Goal: Information Seeking & Learning: Learn about a topic

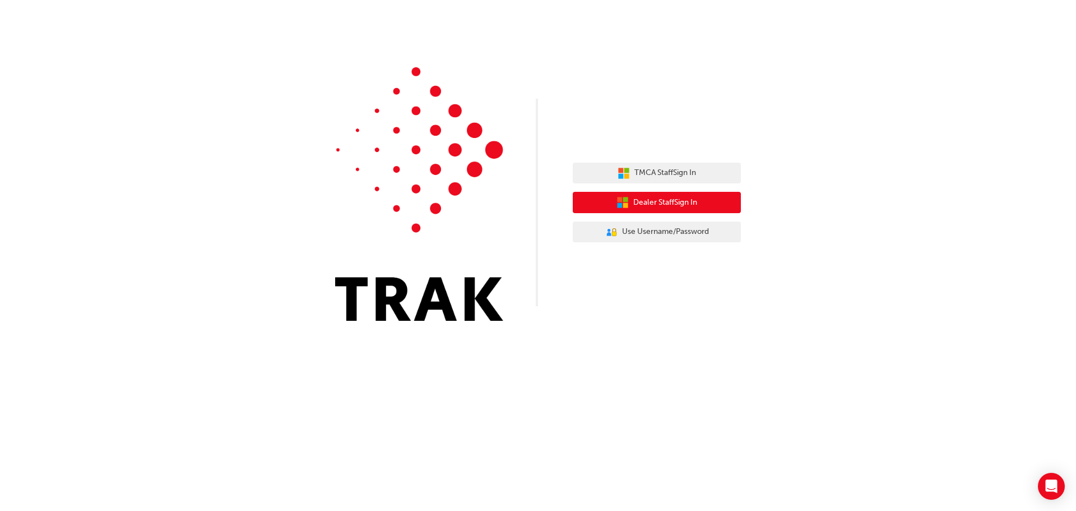
click at [613, 198] on button "Dealer Staff Sign In" at bounding box center [657, 202] width 168 height 21
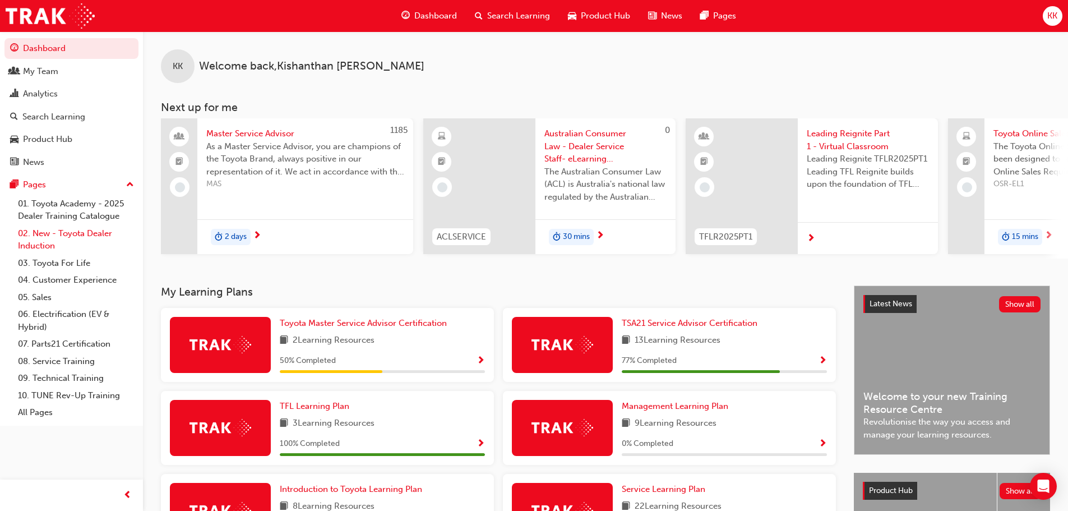
click at [91, 223] on link "02. New - Toyota Dealer Induction" at bounding box center [75, 240] width 125 height 30
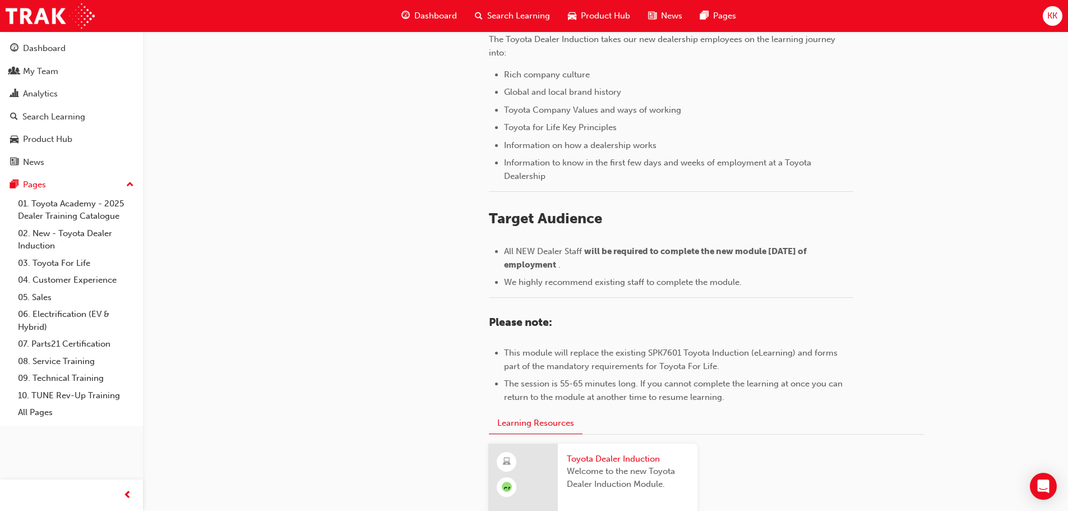
scroll to position [448, 0]
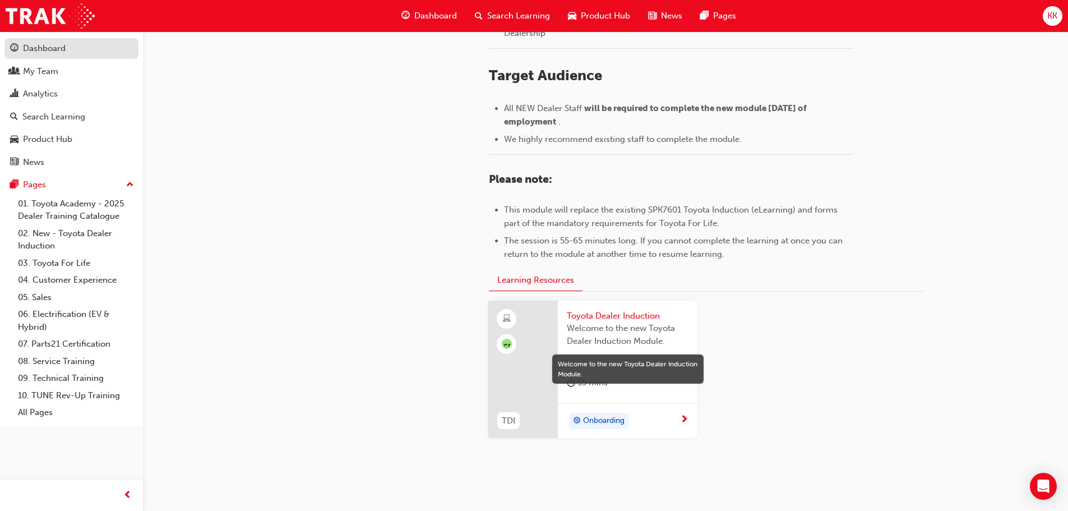
click at [63, 53] on div "Dashboard" at bounding box center [44, 48] width 43 height 13
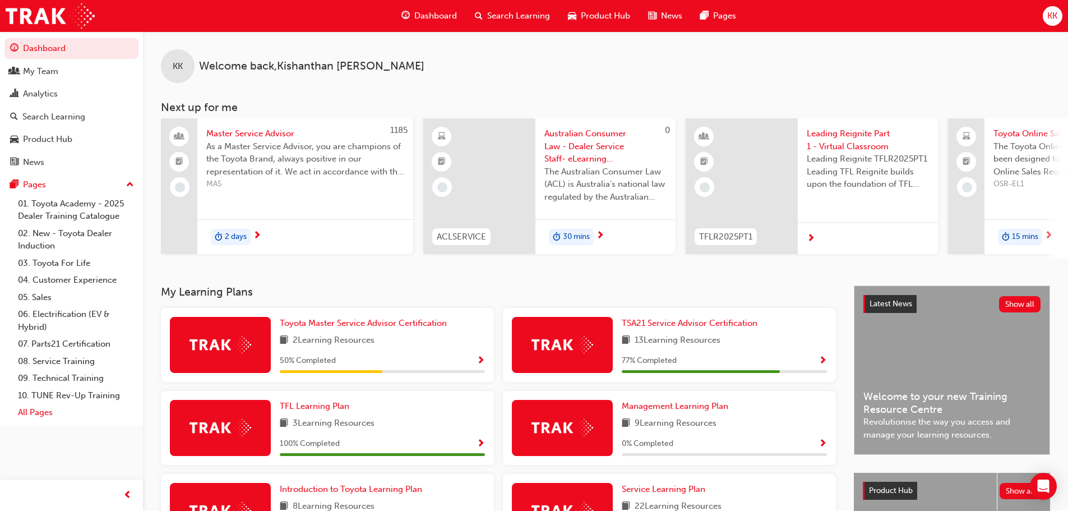
click at [57, 223] on link "All Pages" at bounding box center [75, 412] width 125 height 17
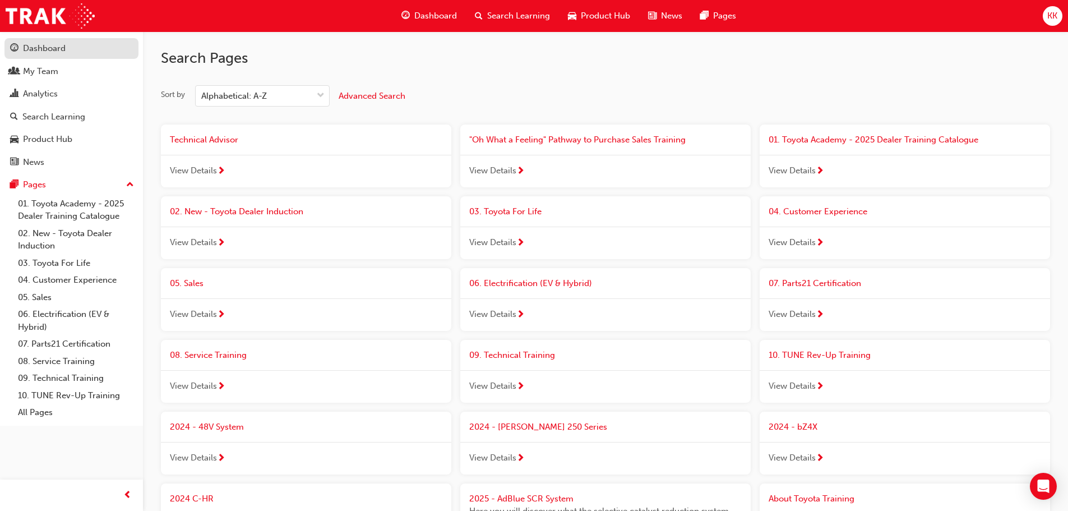
click at [61, 54] on div "Dashboard" at bounding box center [44, 48] width 43 height 13
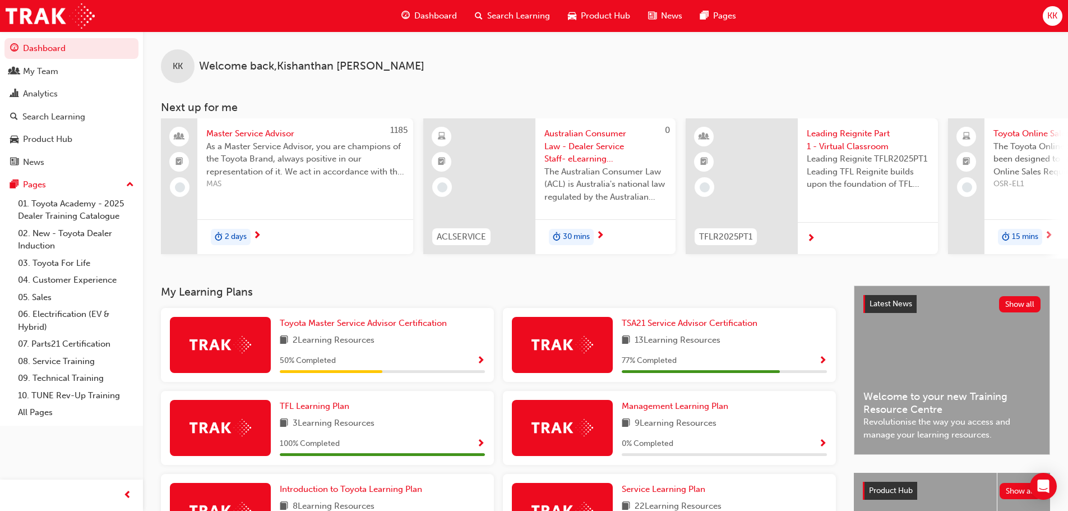
click at [489, 9] on div "Search Learning" at bounding box center [512, 15] width 93 height 23
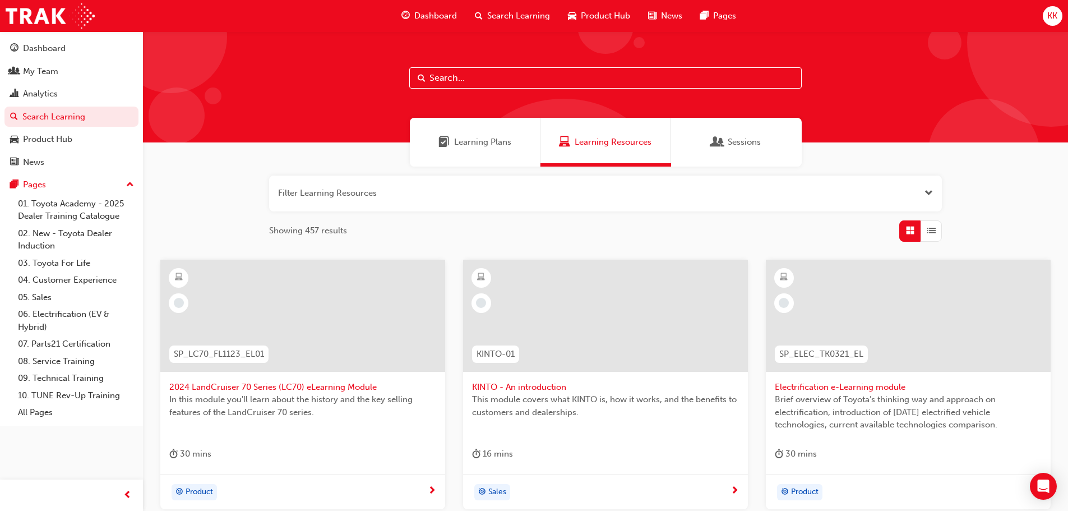
click at [454, 87] on input "text" at bounding box center [605, 77] width 392 height 21
type input "a"
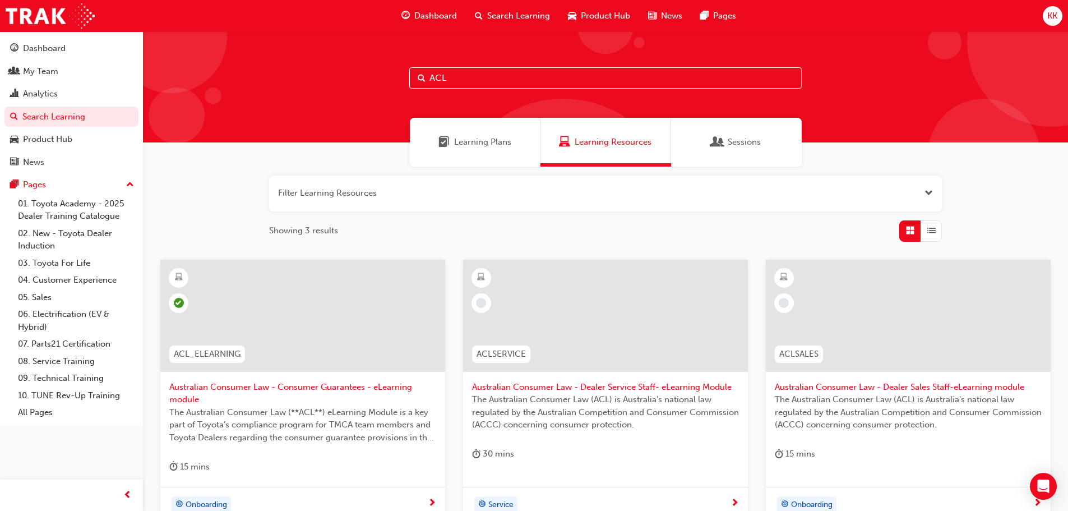
type input "ACL"
click at [312, 223] on span "Australian Consumer Law - Consumer Guarantees - eLearning module" at bounding box center [302, 393] width 267 height 25
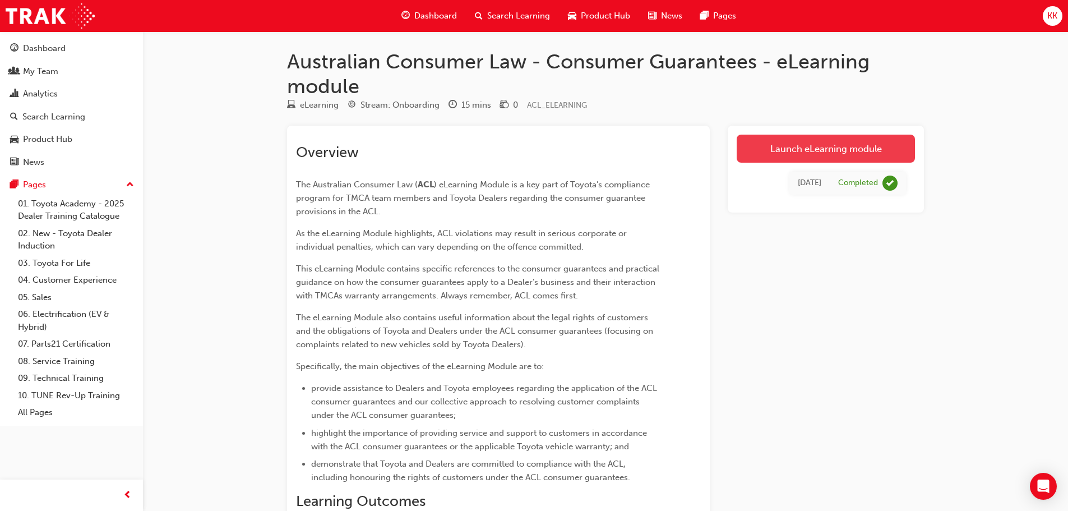
click at [528, 150] on link "Launch eLearning module" at bounding box center [826, 149] width 178 height 28
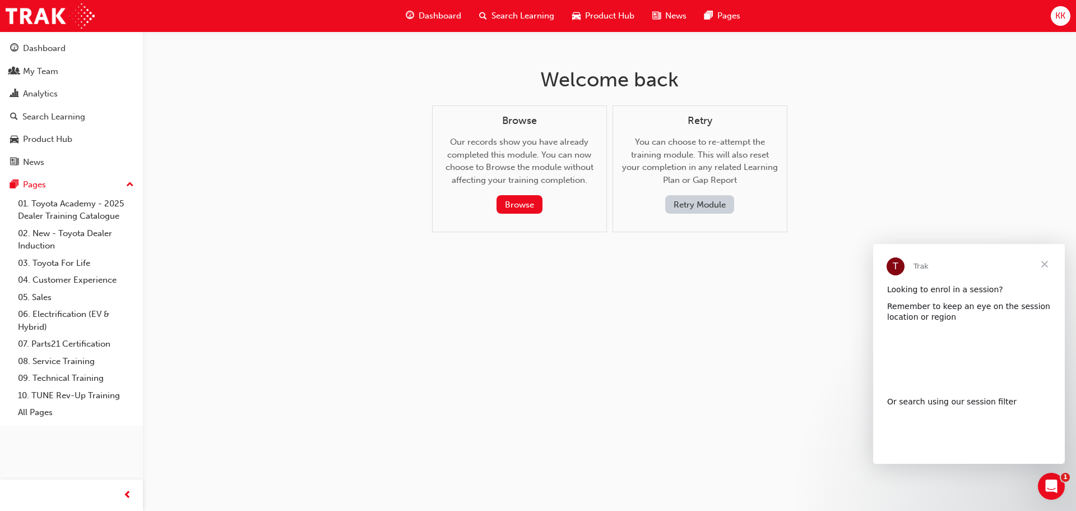
click at [528, 201] on button "Retry Module" at bounding box center [699, 204] width 69 height 18
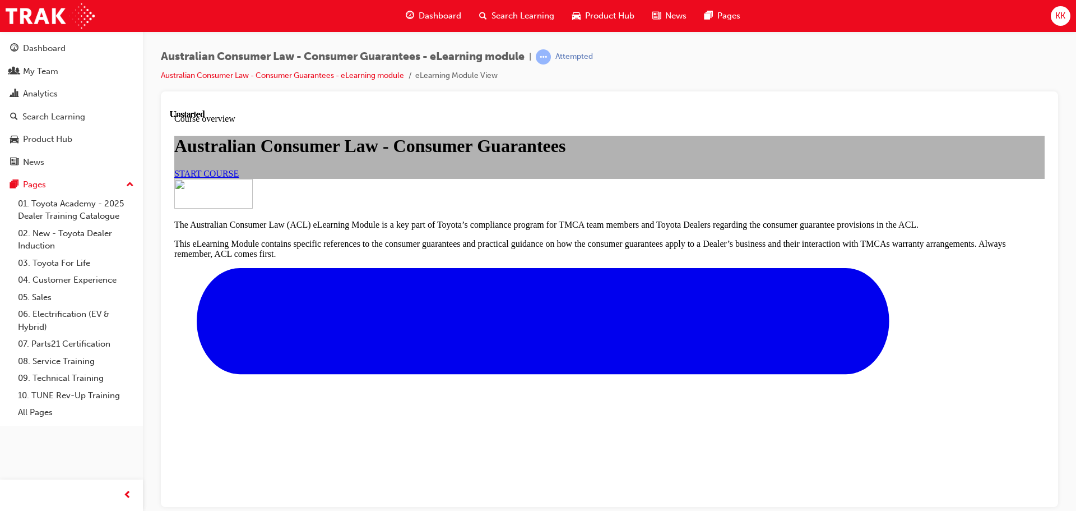
click at [239, 178] on link "START COURSE" at bounding box center [206, 173] width 64 height 10
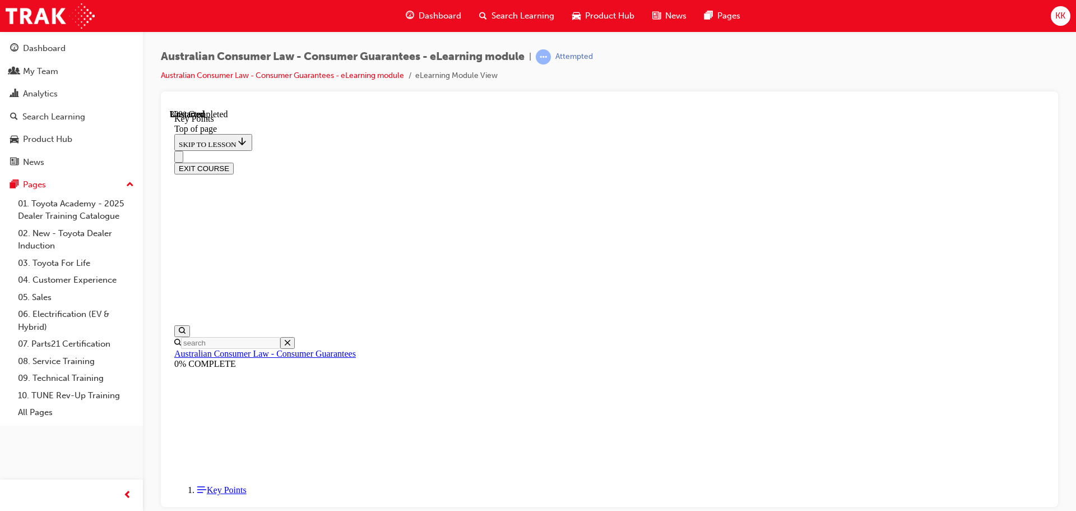
scroll to position [496, 0]
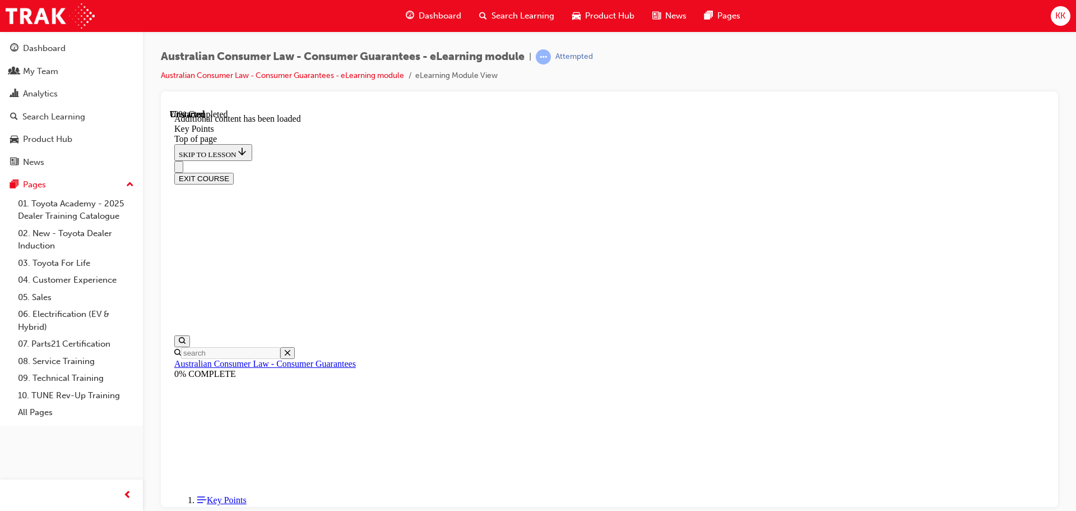
scroll to position [1466, 0]
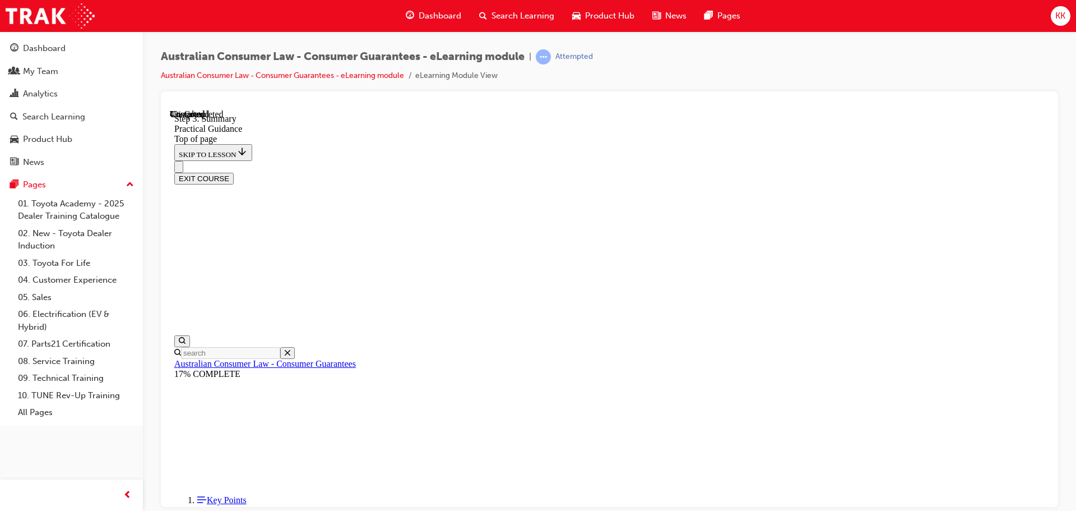
scroll to position [203, 0]
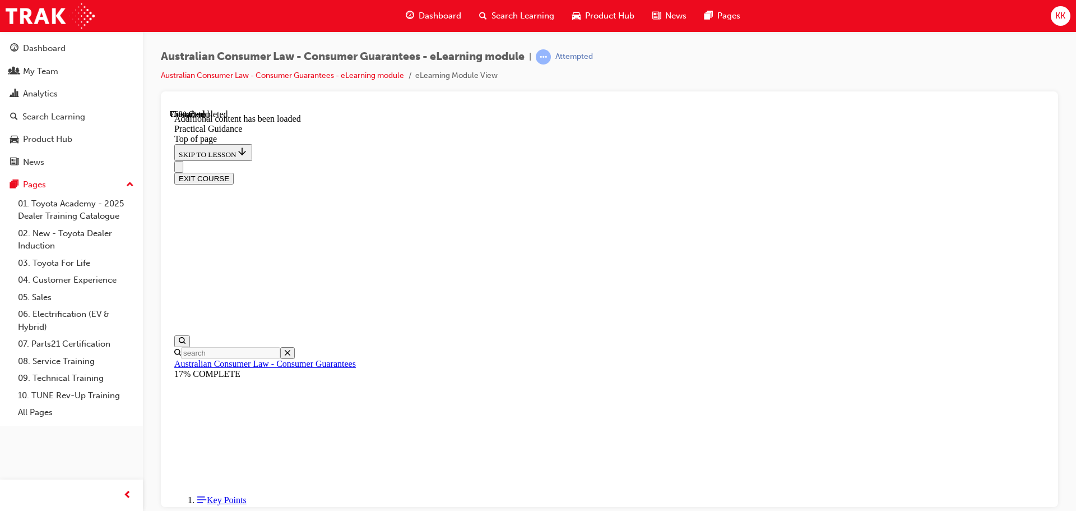
scroll to position [2024, 0]
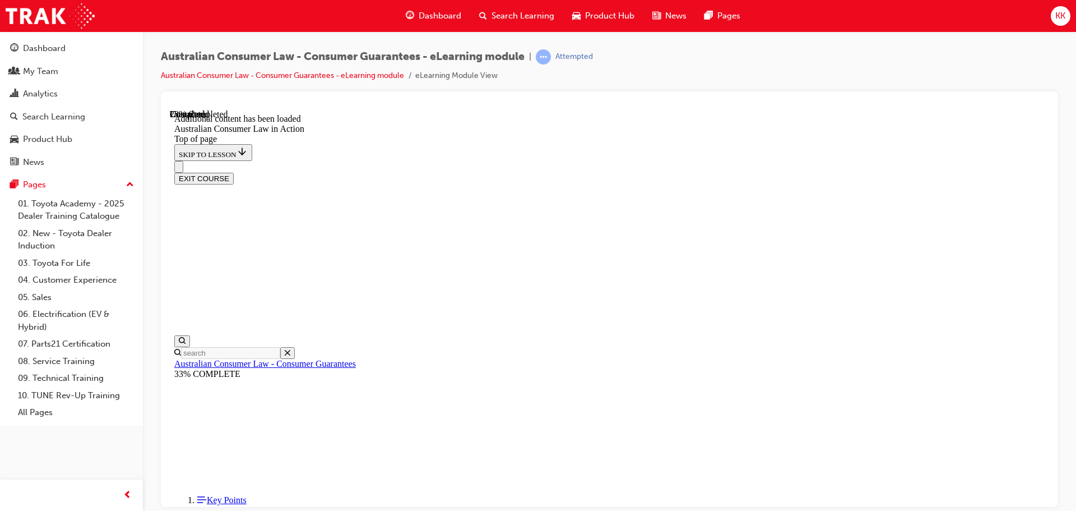
scroll to position [641, 0]
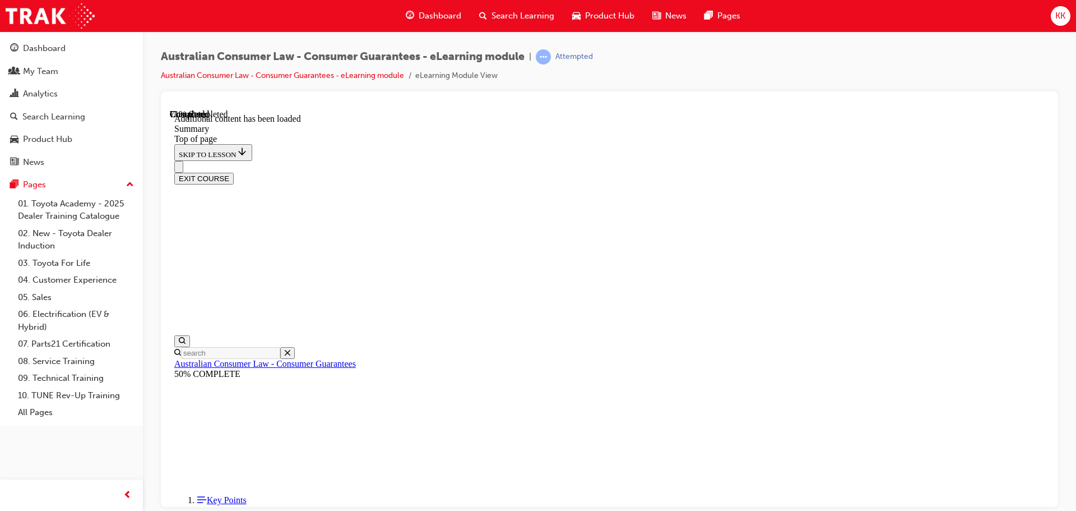
drag, startPoint x: 720, startPoint y: 405, endPoint x: 758, endPoint y: 406, distance: 38.1
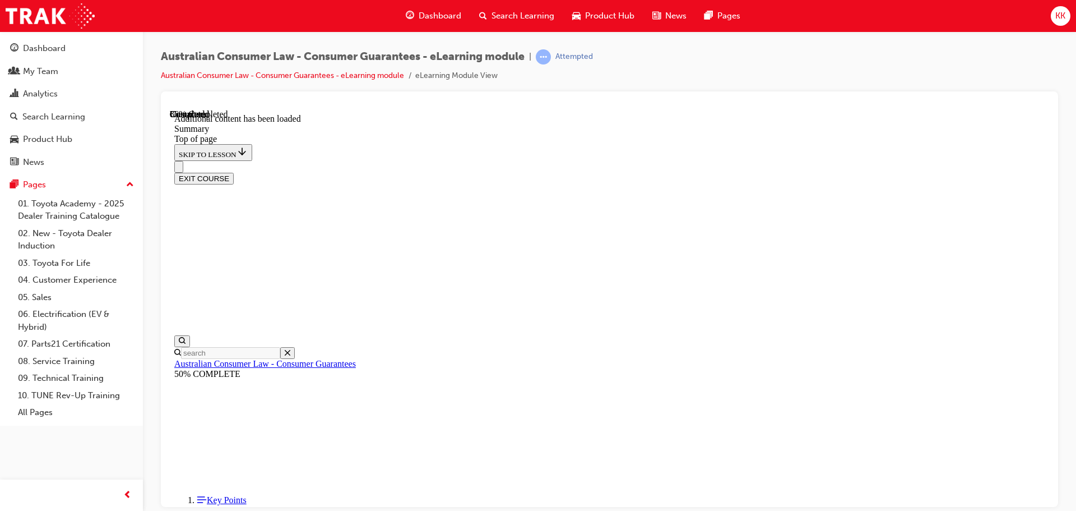
scroll to position [1104, 0]
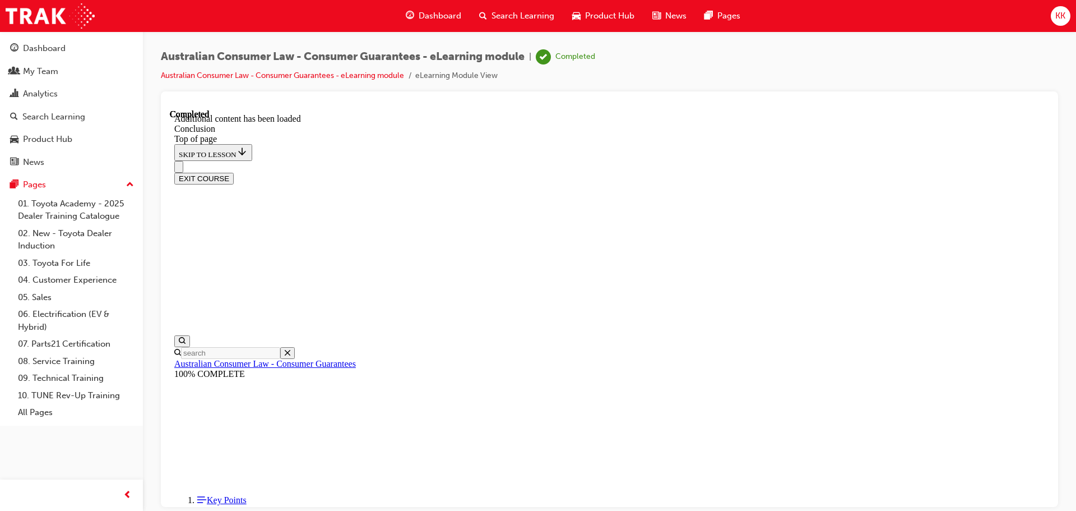
click at [234, 172] on button "EXIT COURSE" at bounding box center [203, 178] width 59 height 12
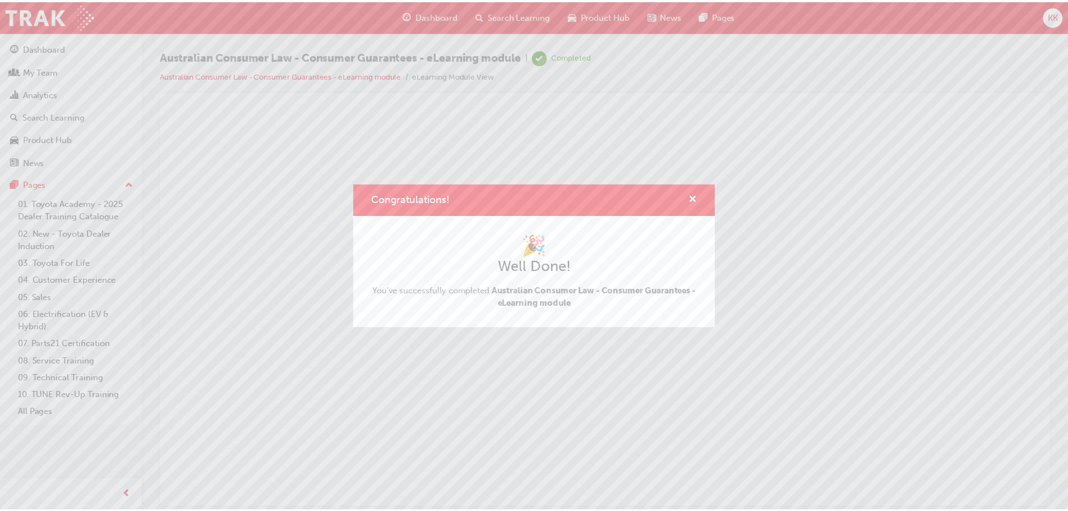
scroll to position [0, 0]
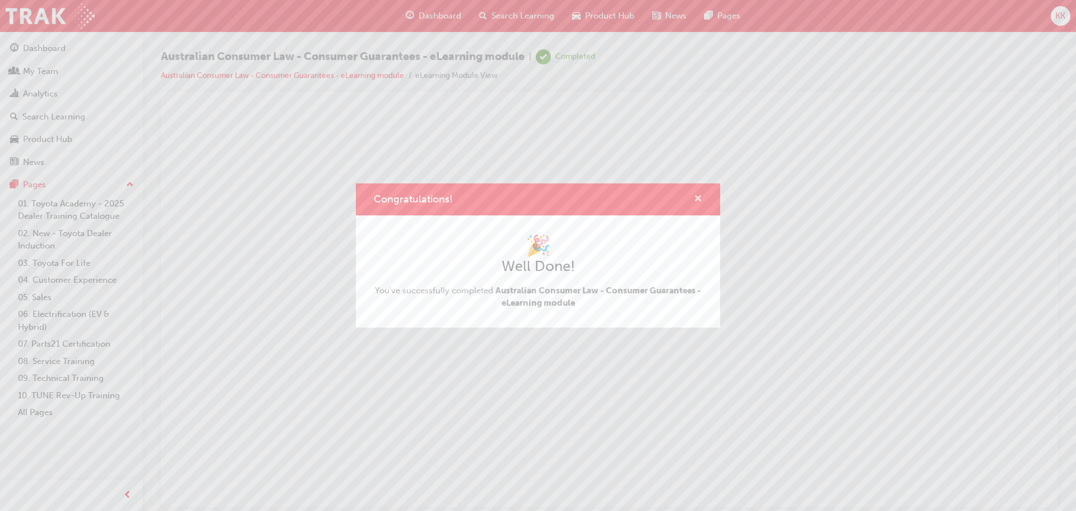
click at [528, 195] on span "cross-icon" at bounding box center [698, 200] width 8 height 10
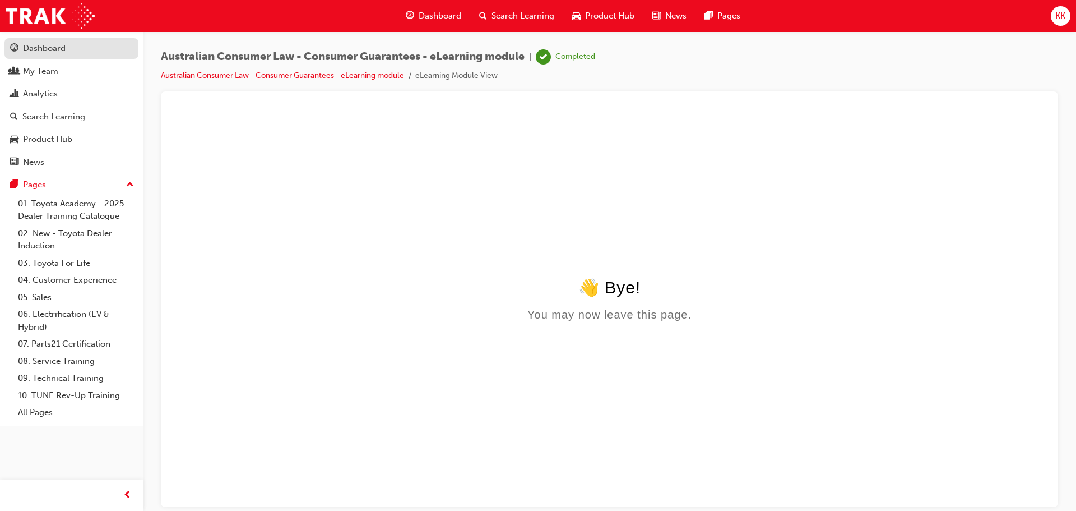
click at [49, 54] on div "Dashboard" at bounding box center [44, 48] width 43 height 13
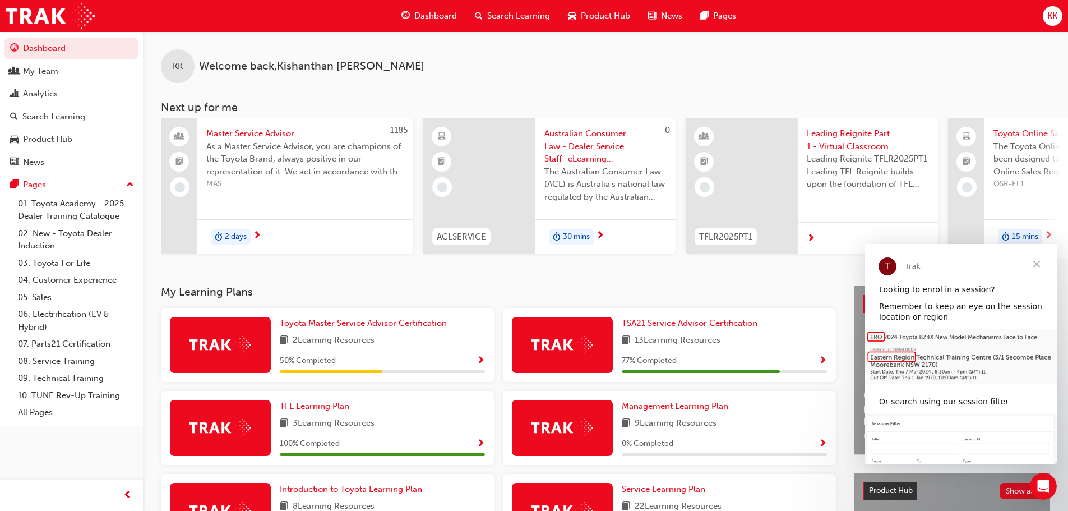
click at [528, 223] on span "Close" at bounding box center [1036, 264] width 40 height 40
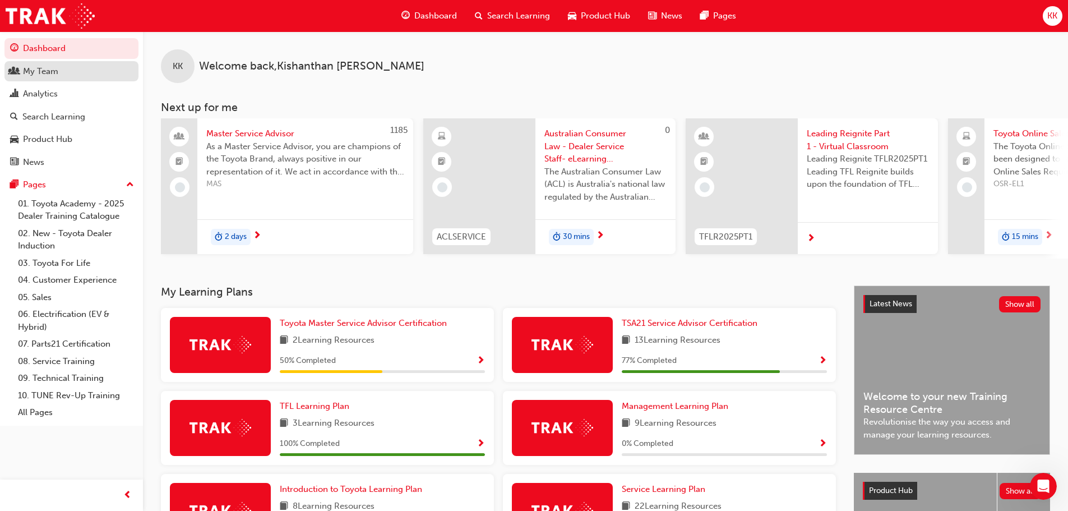
click at [58, 67] on div "My Team" at bounding box center [40, 71] width 35 height 13
